Goal: Check status

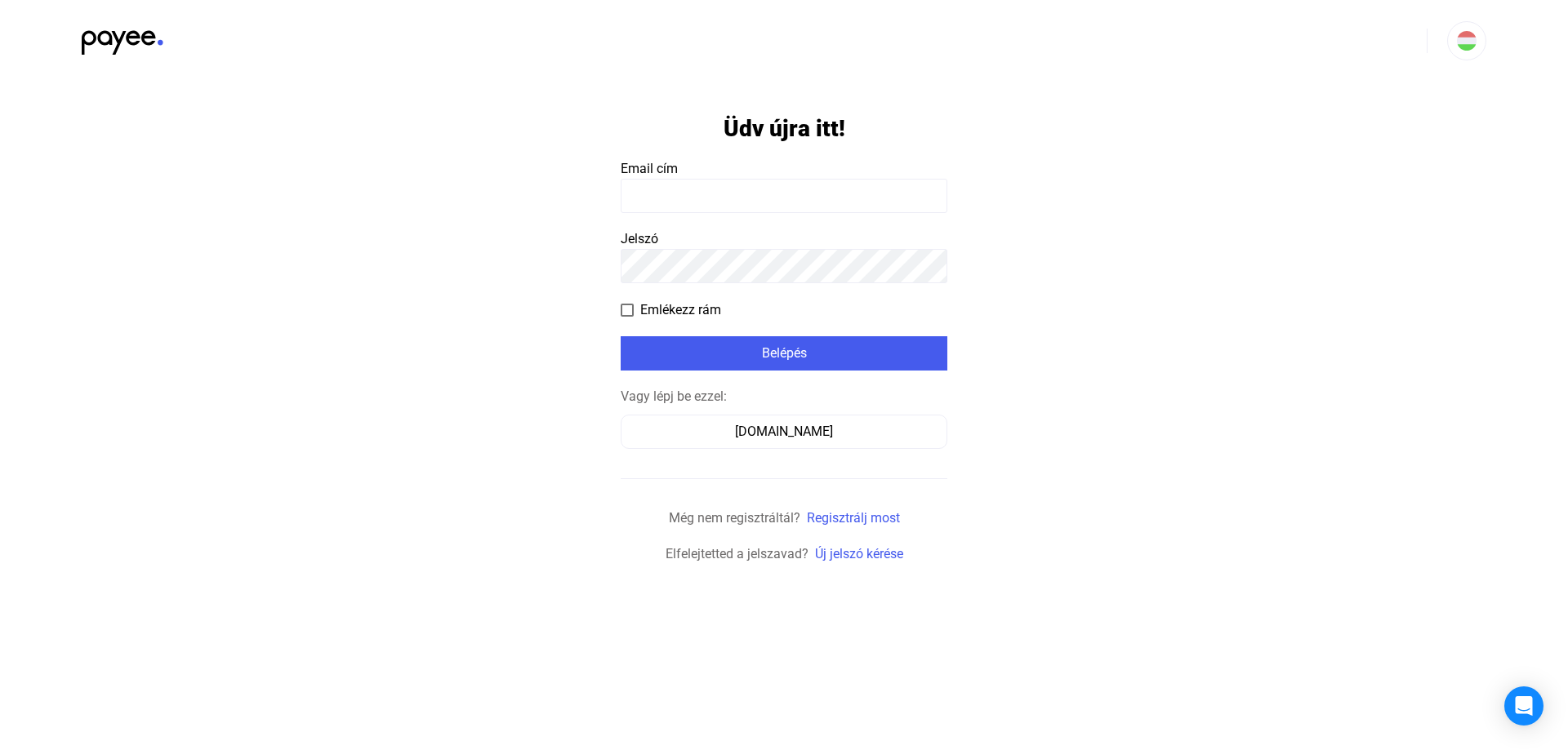
click at [741, 197] on input at bounding box center [784, 196] width 326 height 35
click at [759, 434] on div "[DOMAIN_NAME]" at bounding box center [784, 432] width 315 height 19
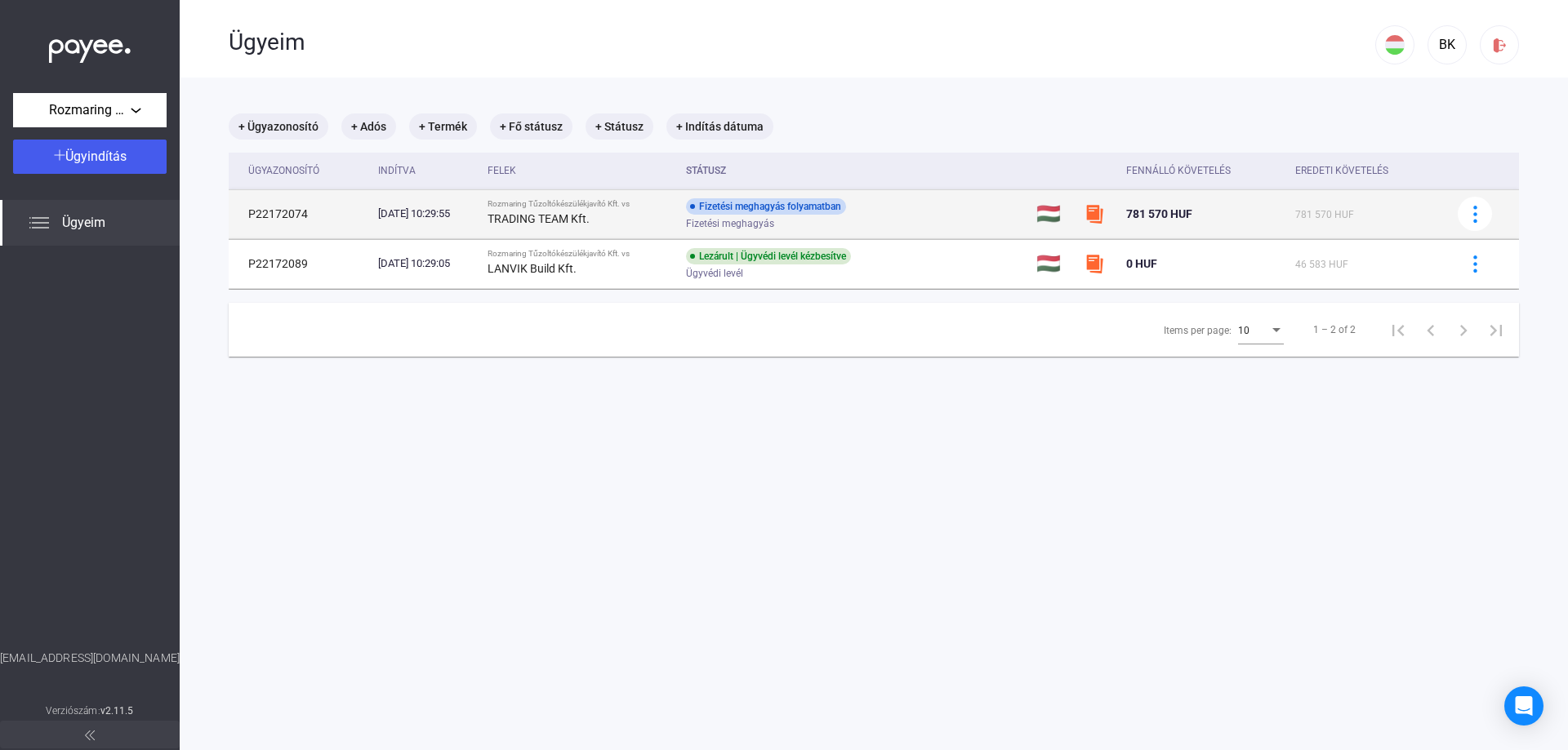
click at [589, 218] on strong "TRADING TEAM Kft." at bounding box center [538, 219] width 102 height 13
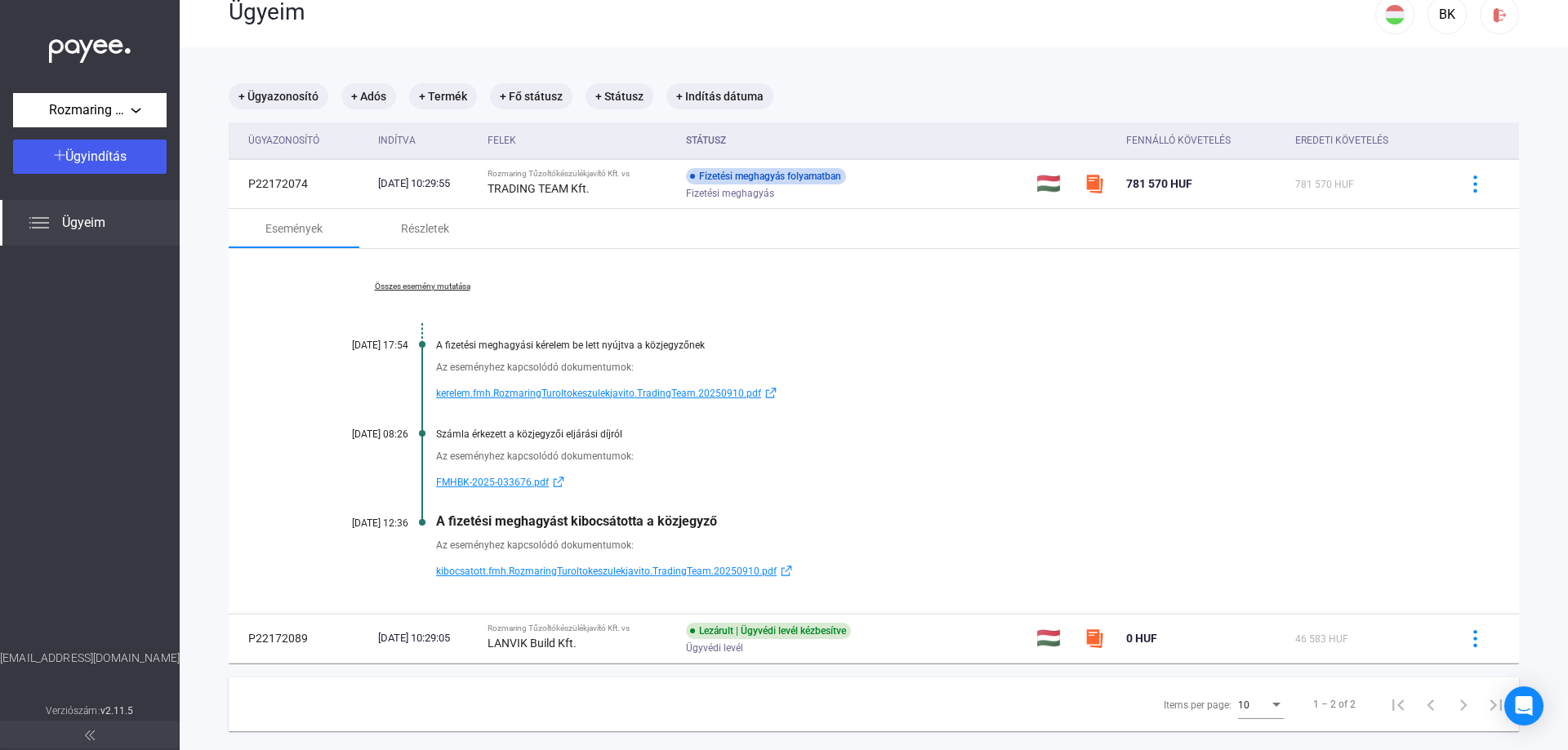
scroll to position [78, 0]
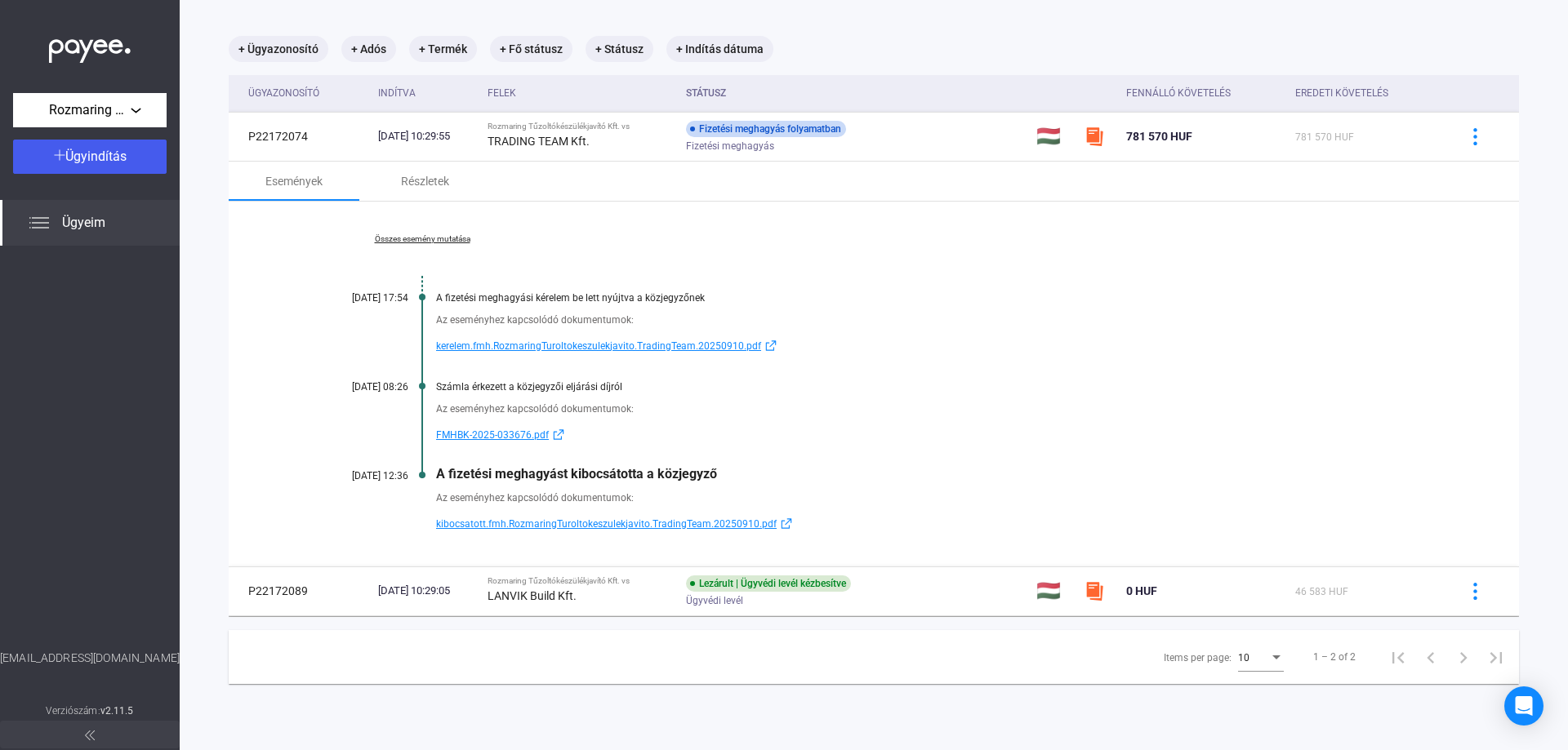
click at [583, 527] on span "kibocsatott.fmh.RozmaringTuroltokeszulekjavito.TradingTeam.20250910.pdf" at bounding box center [606, 524] width 341 height 19
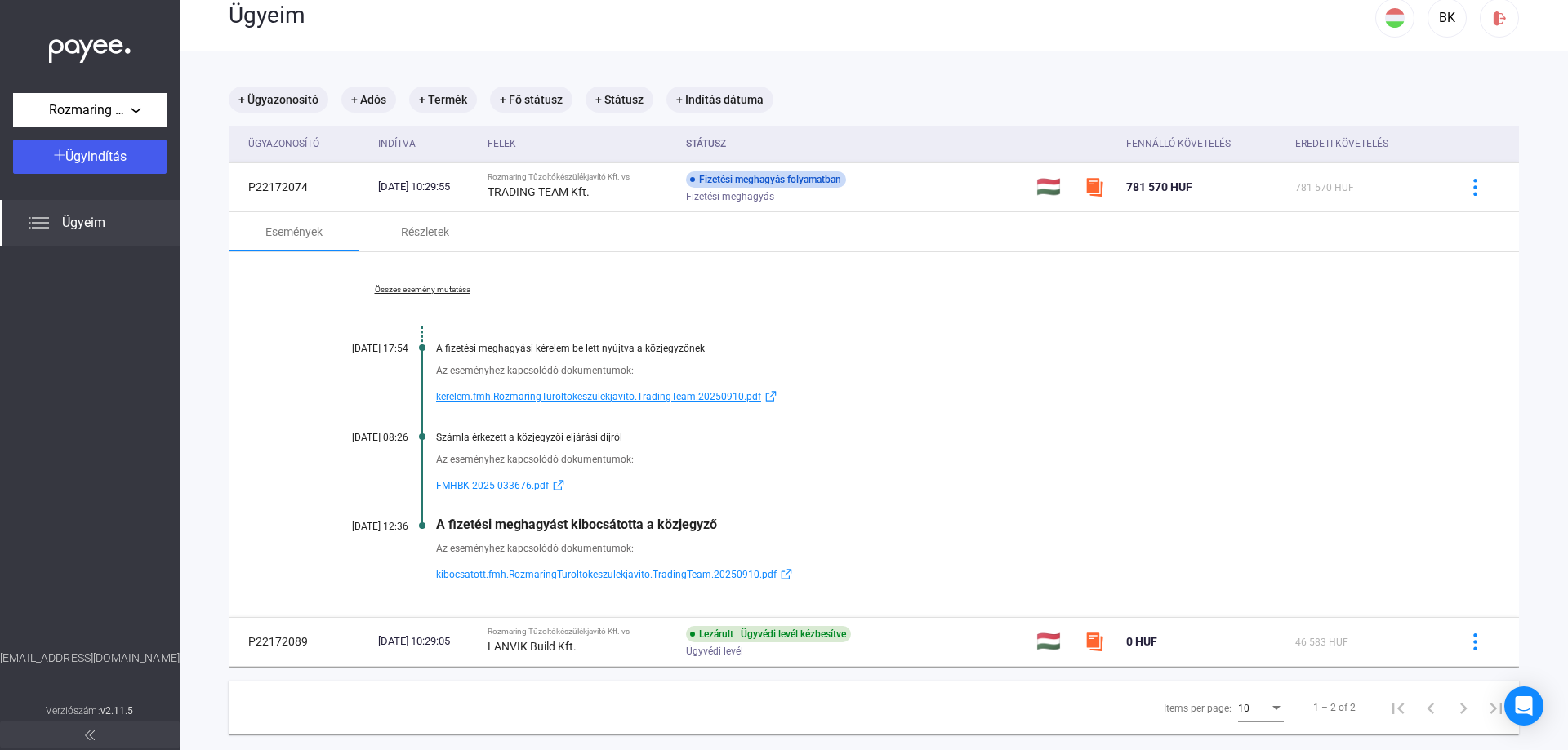
scroll to position [0, 0]
